Goal: Navigation & Orientation: Find specific page/section

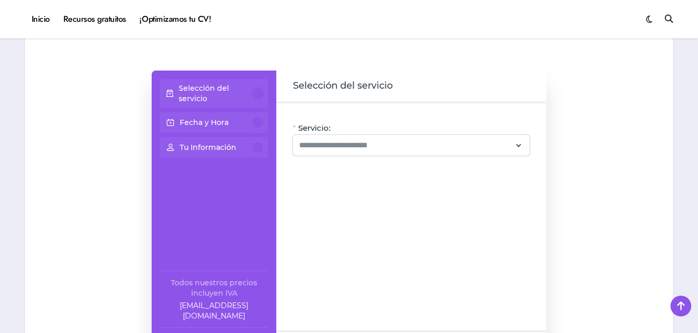
scroll to position [84, 0]
click at [220, 99] on p "Selección del servicio" at bounding box center [216, 93] width 74 height 21
click at [263, 91] on div at bounding box center [258, 93] width 12 height 12
drag, startPoint x: 337, startPoint y: 132, endPoint x: 344, endPoint y: 152, distance: 21.5
click at [344, 152] on div "Servicio:" at bounding box center [411, 139] width 237 height 34
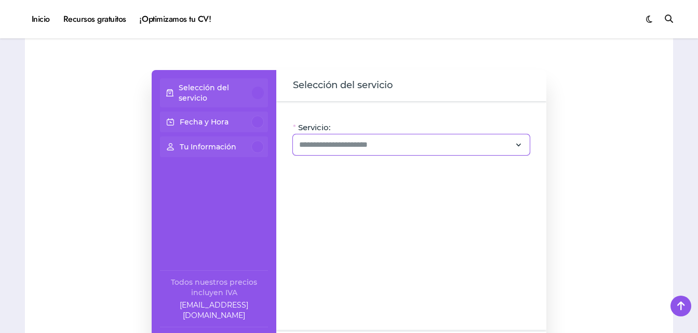
click at [344, 152] on div at bounding box center [411, 144] width 237 height 21
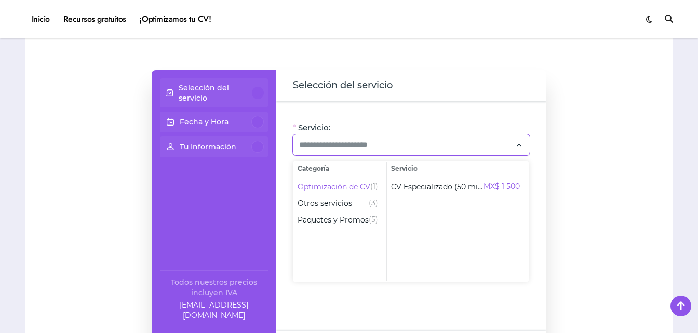
click at [248, 114] on div "Fecha y Hora" at bounding box center [214, 122] width 108 height 21
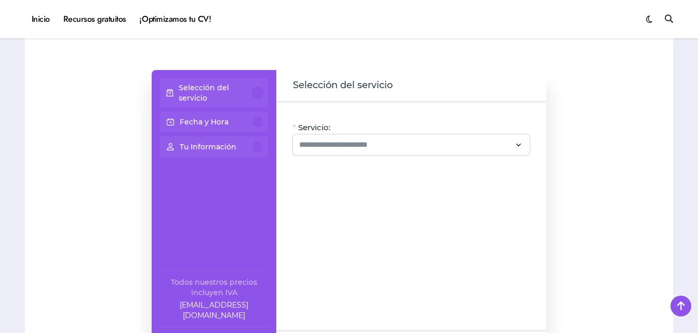
click at [255, 121] on div at bounding box center [257, 122] width 12 height 12
click at [84, 16] on link "Recursos gratuitos" at bounding box center [95, 19] width 76 height 28
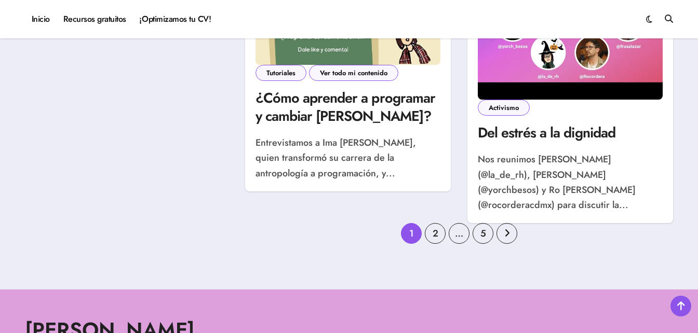
scroll to position [1547, 0]
